Goal: Task Accomplishment & Management: Manage account settings

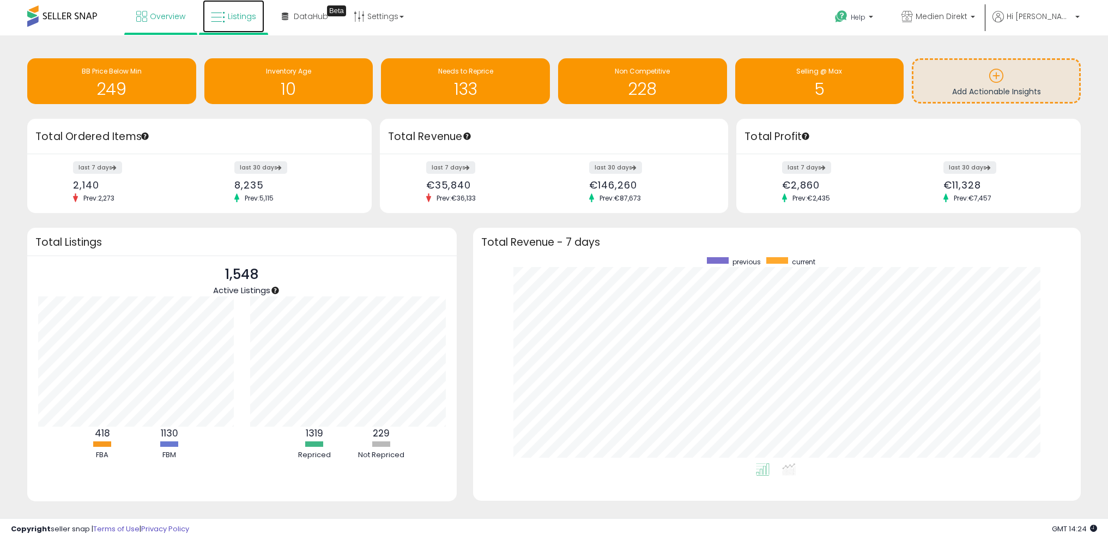
click at [234, 16] on span "Listings" at bounding box center [242, 16] width 28 height 11
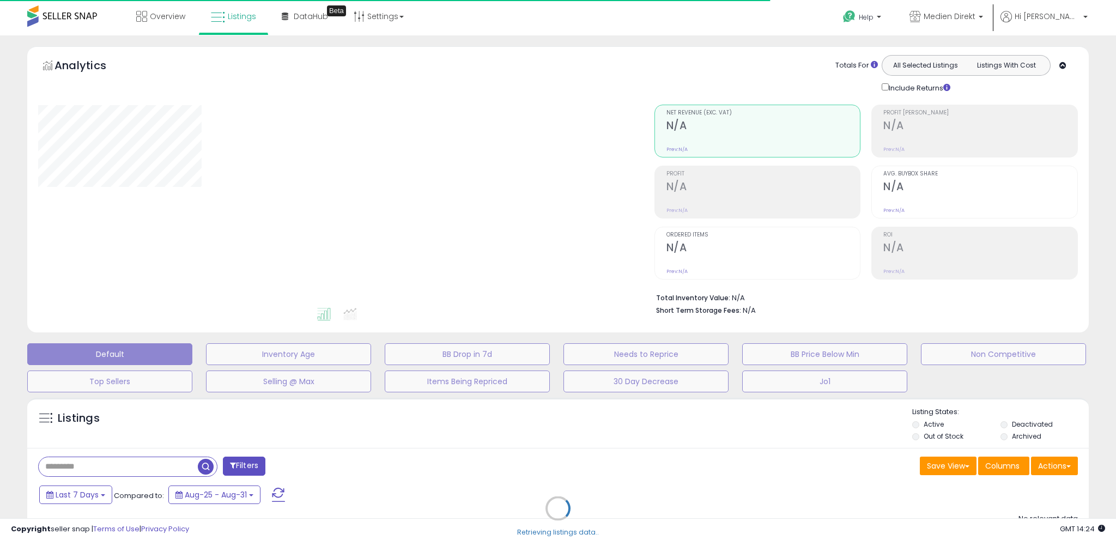
click at [1064, 471] on div "Retrieving listings data.." at bounding box center [558, 516] width 1078 height 249
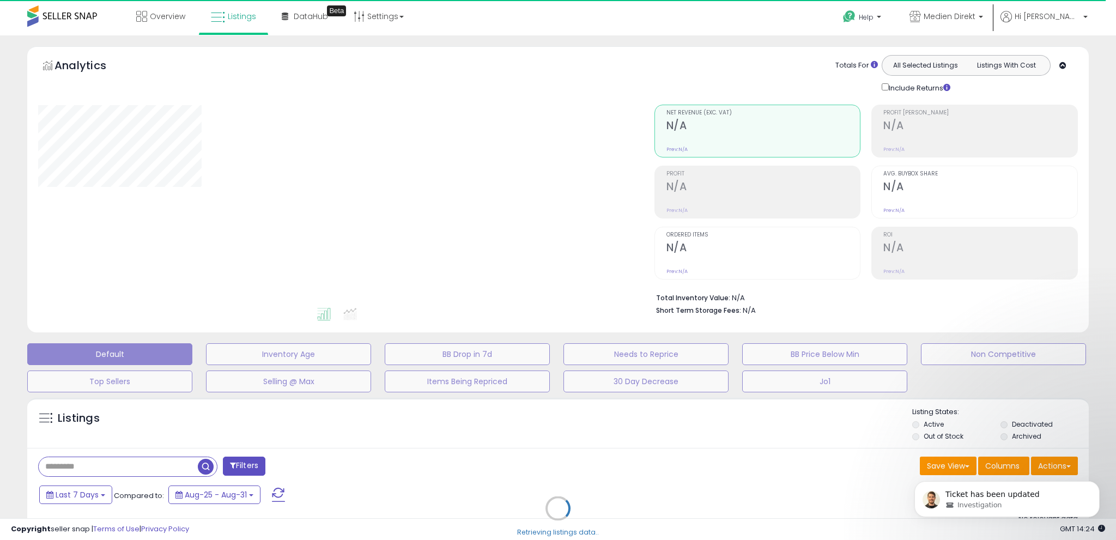
select select "**"
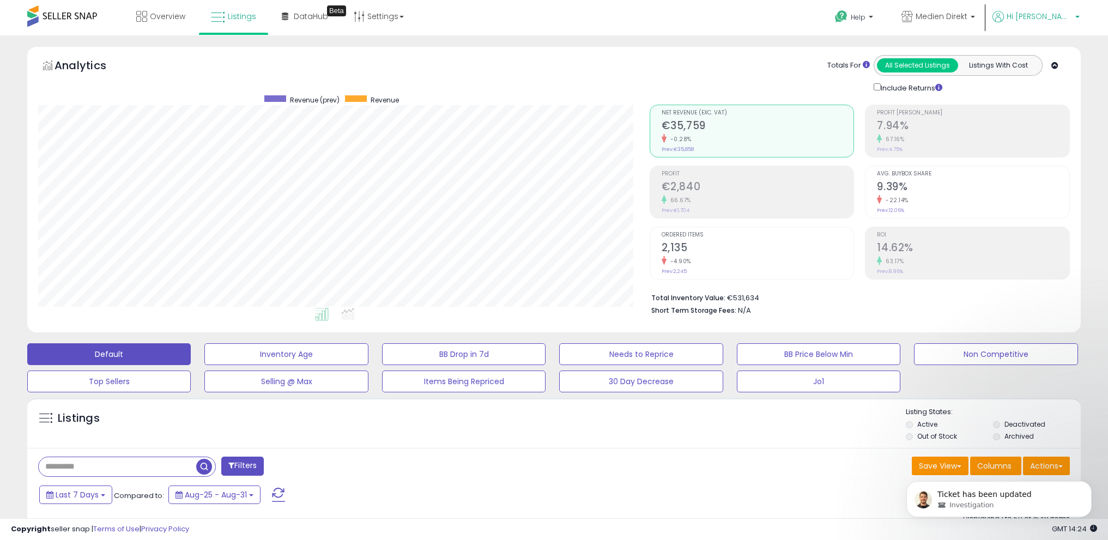
scroll to position [223, 612]
